Goal: Go to known website: Go to known website

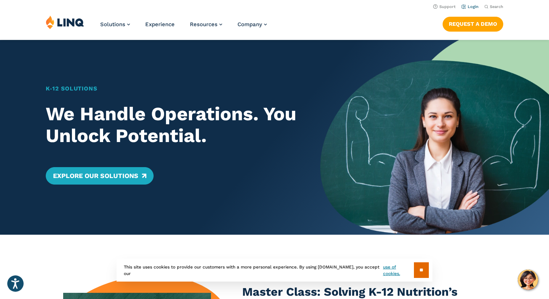
click at [474, 8] on link "Login" at bounding box center [469, 6] width 17 height 5
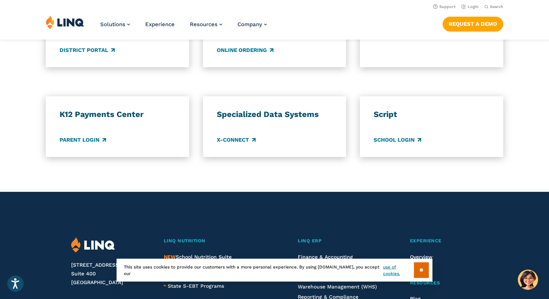
scroll to position [589, 0]
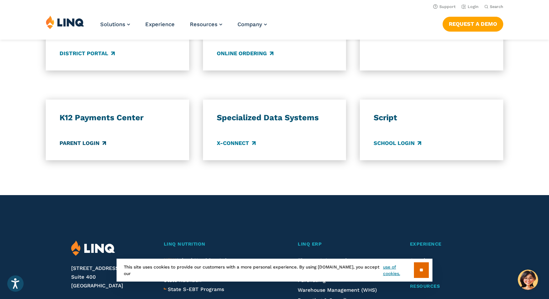
click at [92, 144] on link "Parent Login" at bounding box center [83, 143] width 46 height 8
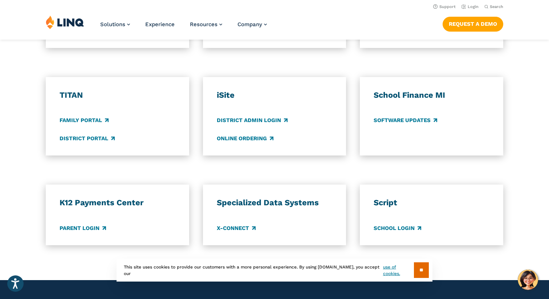
scroll to position [502, 0]
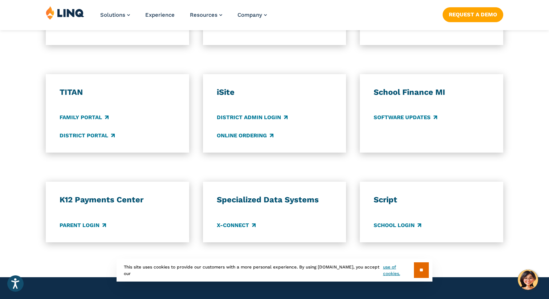
click at [90, 124] on div "TITAN Family Portal District Portal" at bounding box center [118, 113] width 116 height 53
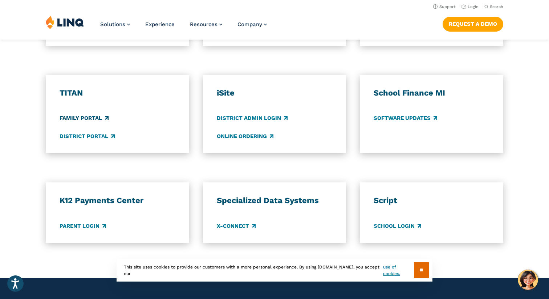
scroll to position [507, 0]
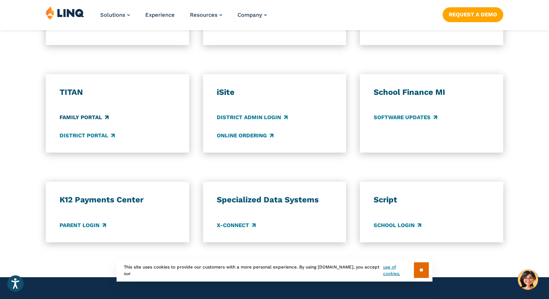
click at [88, 116] on link "Family Portal" at bounding box center [84, 118] width 49 height 8
